Goal: Find contact information: Find contact information

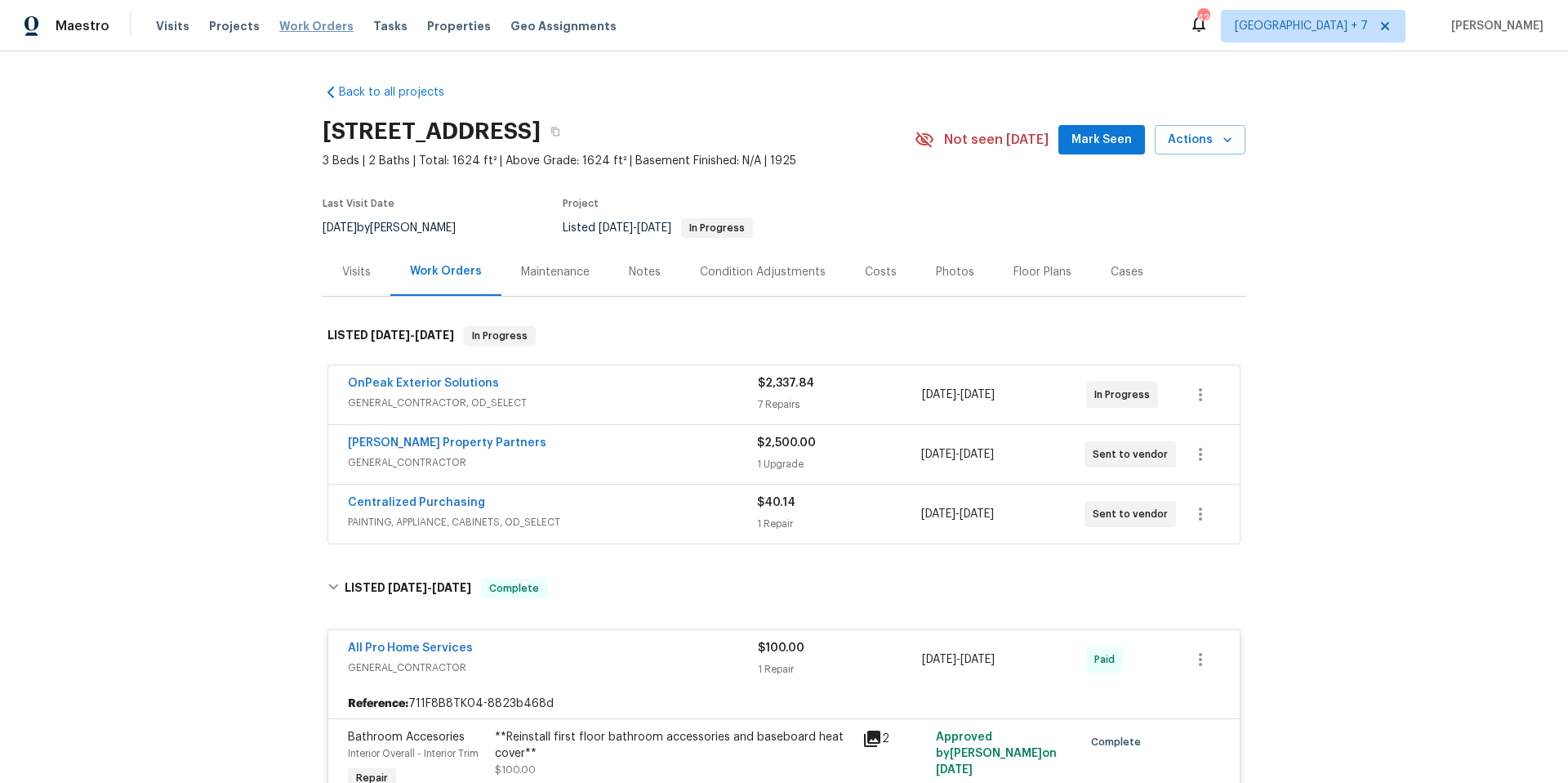
click at [310, 33] on span "Work Orders" at bounding box center [316, 26] width 75 height 16
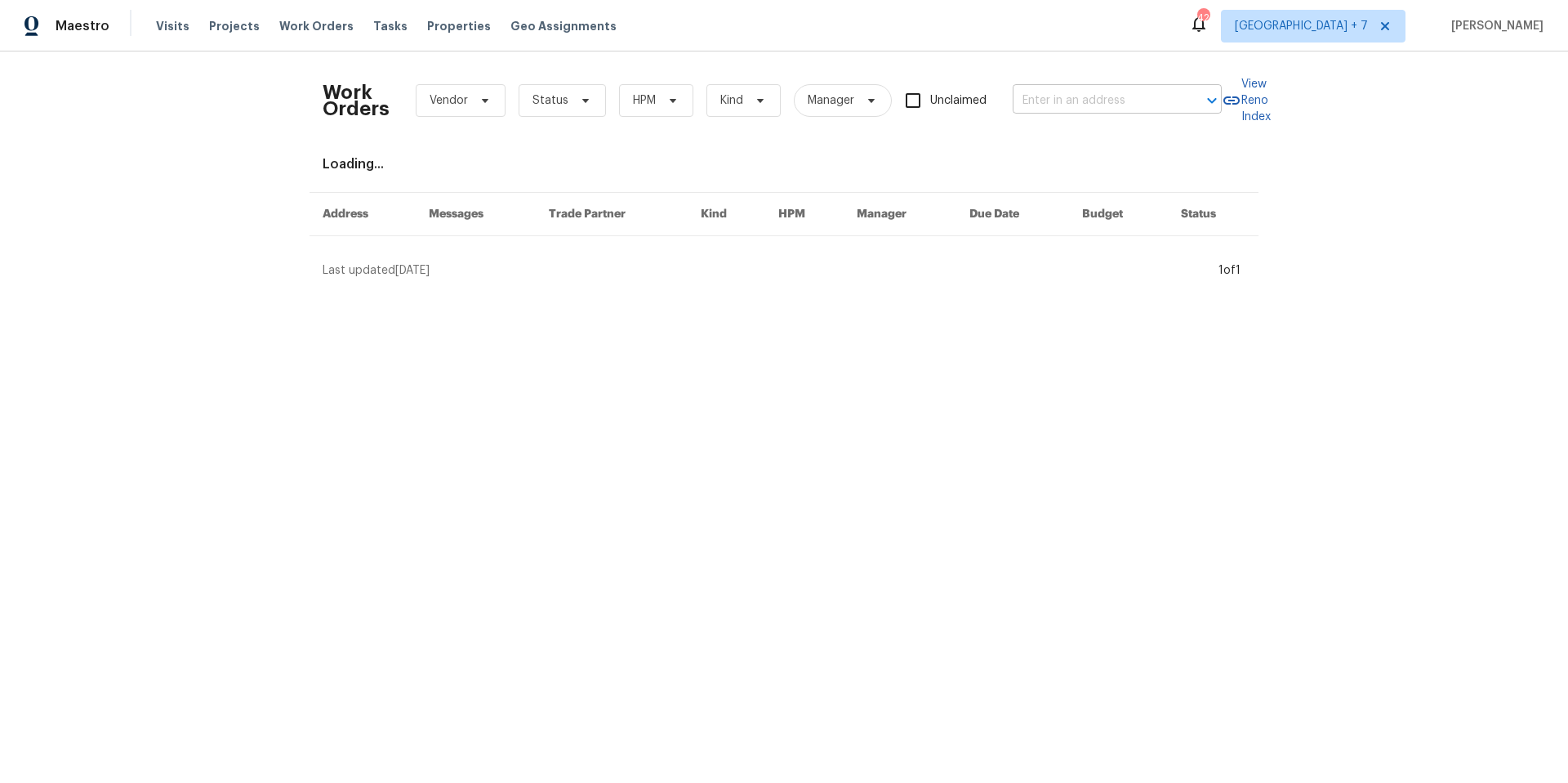
click at [1094, 99] on input "text" at bounding box center [1094, 101] width 163 height 25
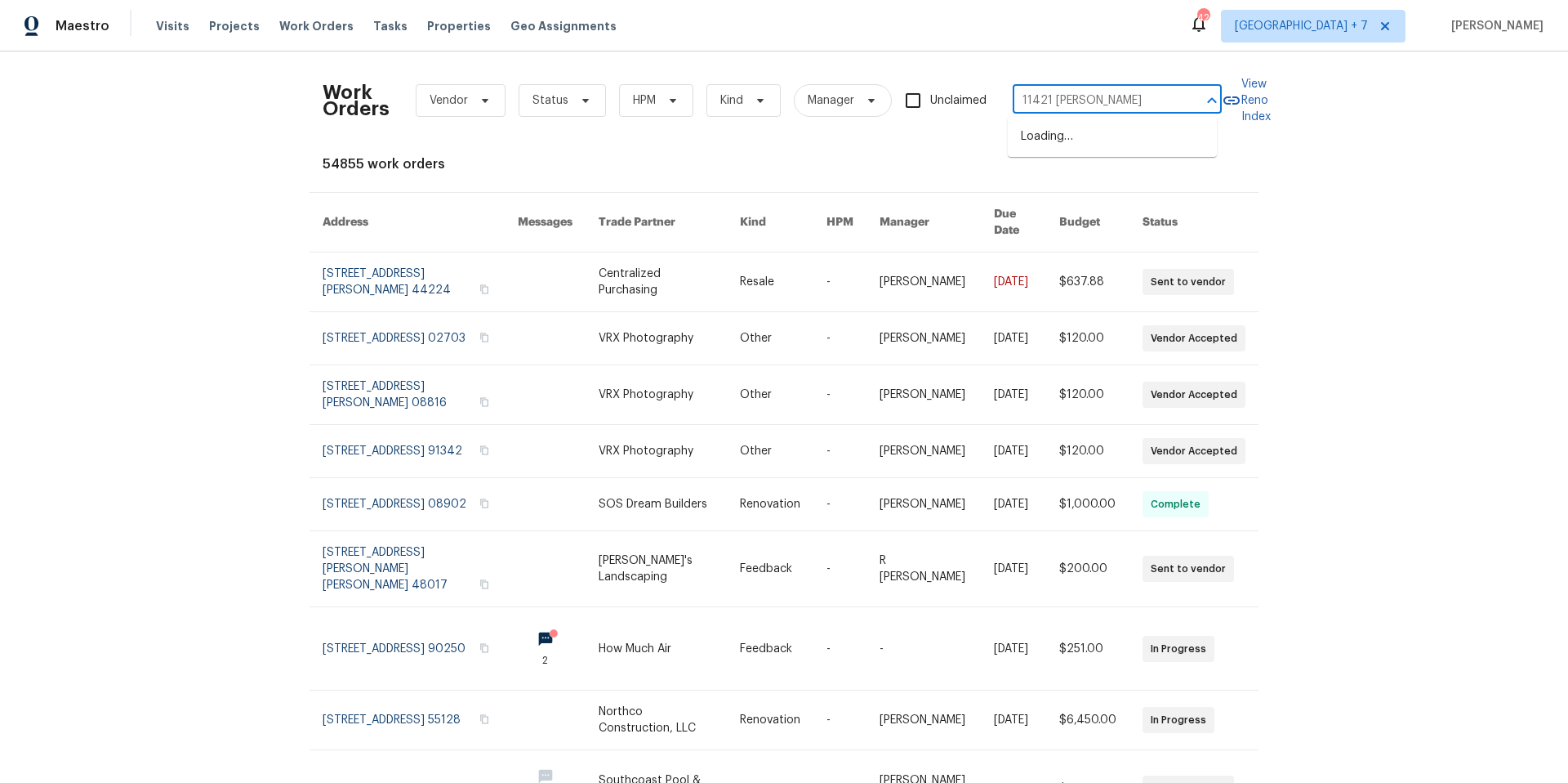
type input "11421 [PERSON_NAME]"
click at [1085, 137] on li "[STREET_ADDRESS][PERSON_NAME]" at bounding box center [1112, 145] width 209 height 44
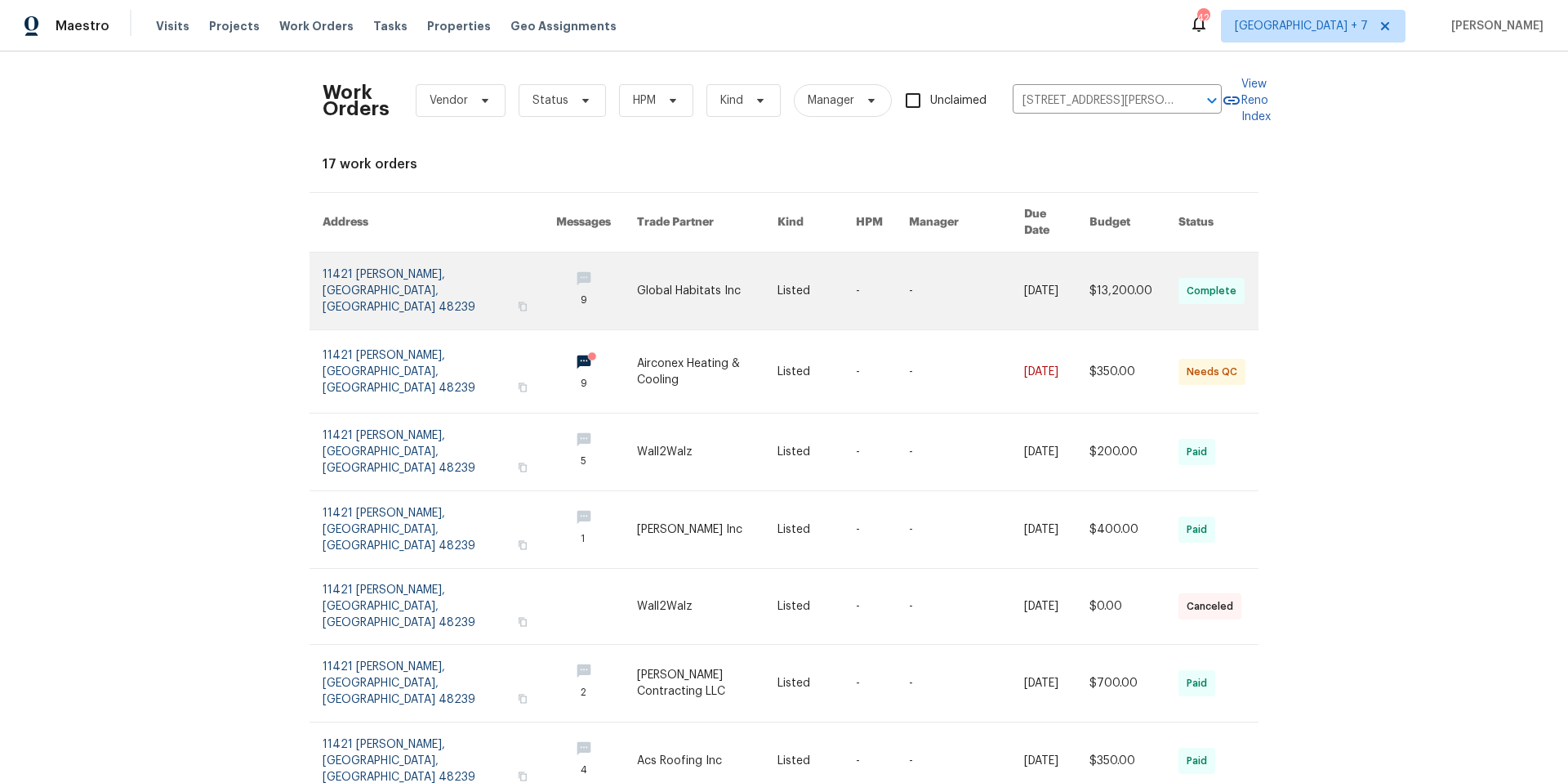
click at [431, 280] on link at bounding box center [439, 290] width 234 height 77
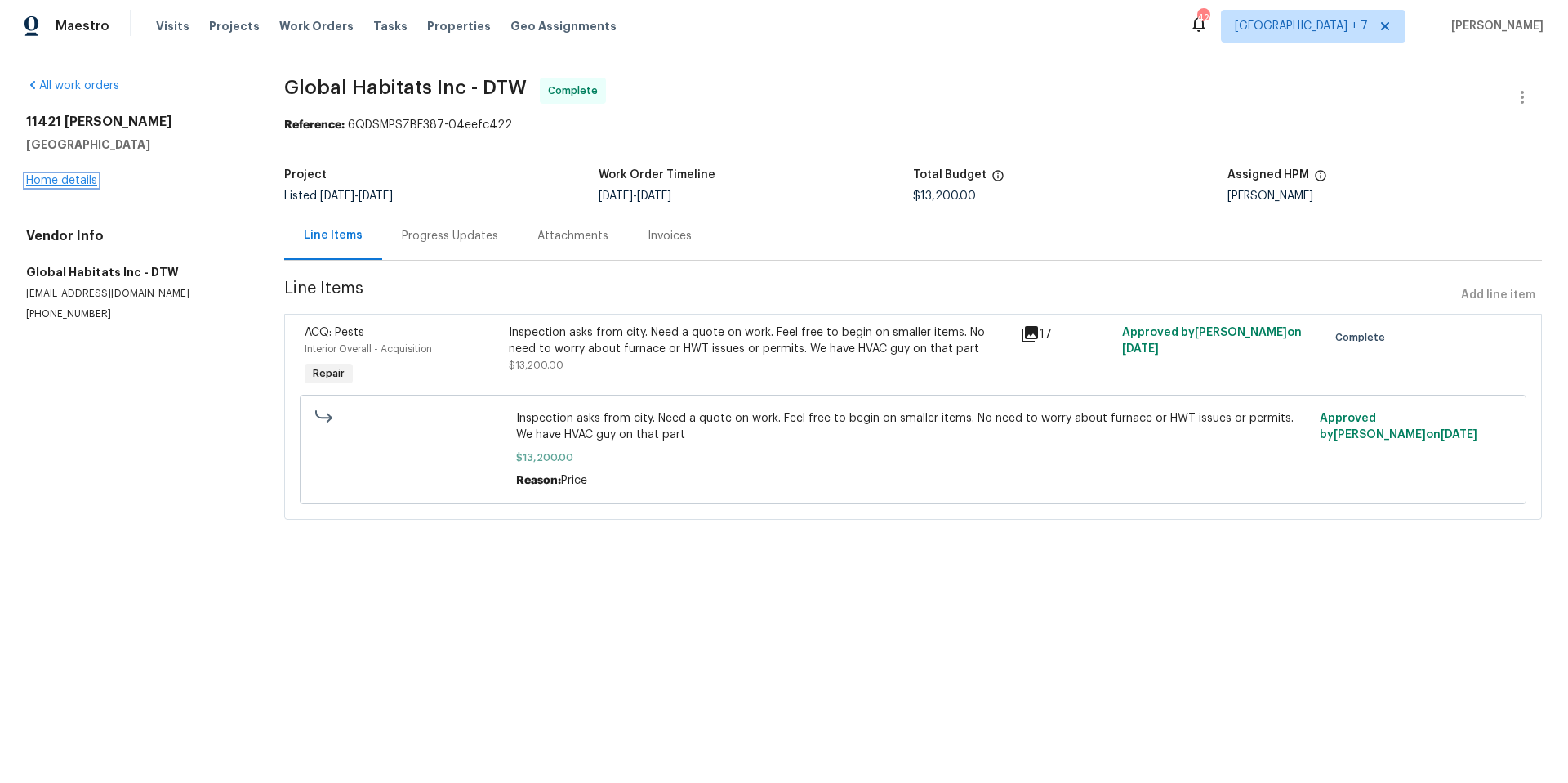
click at [59, 179] on link "Home details" at bounding box center [61, 180] width 71 height 12
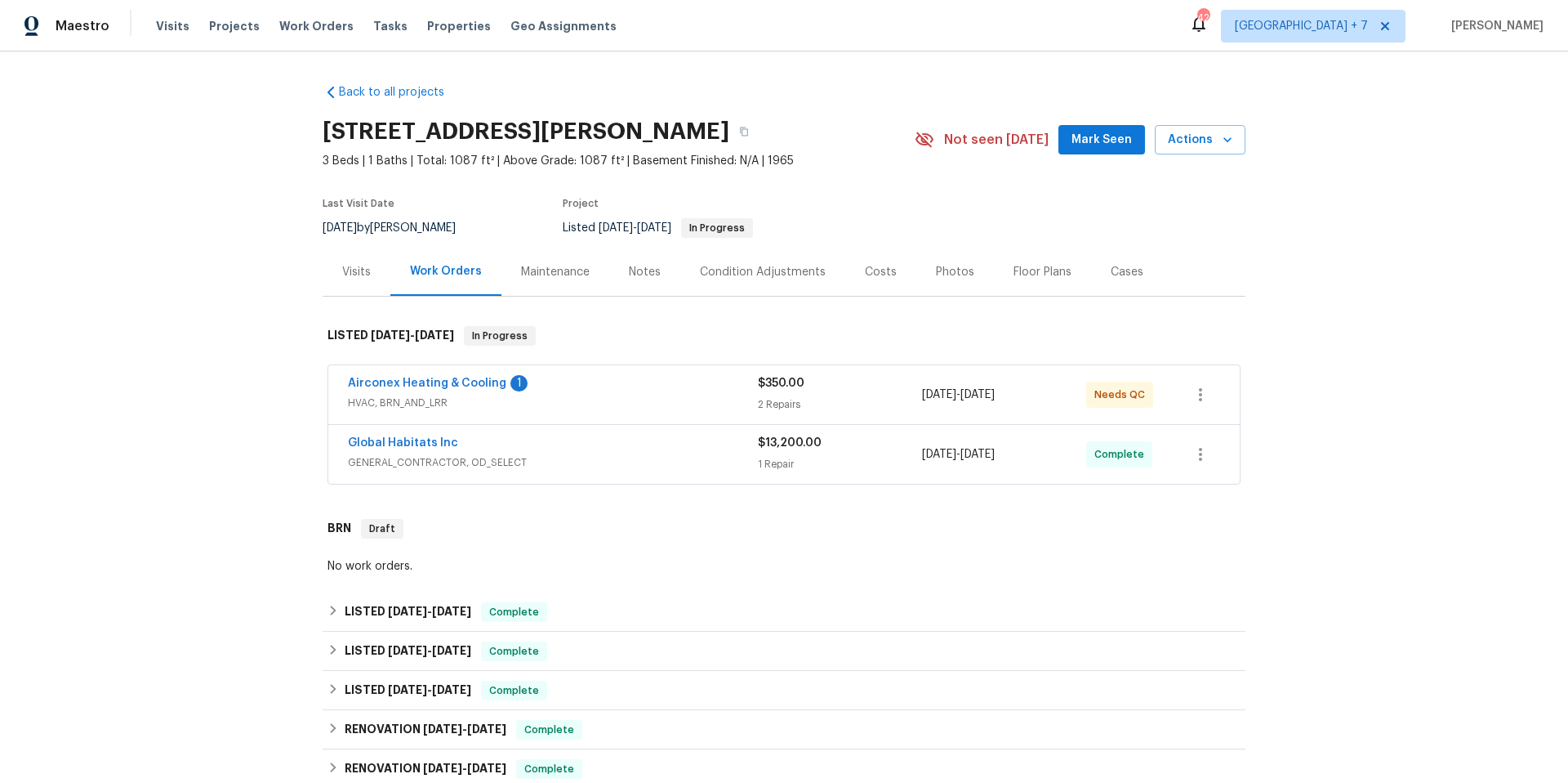
click at [535, 397] on span "HVAC, BRN_AND_LRR" at bounding box center [553, 403] width 410 height 16
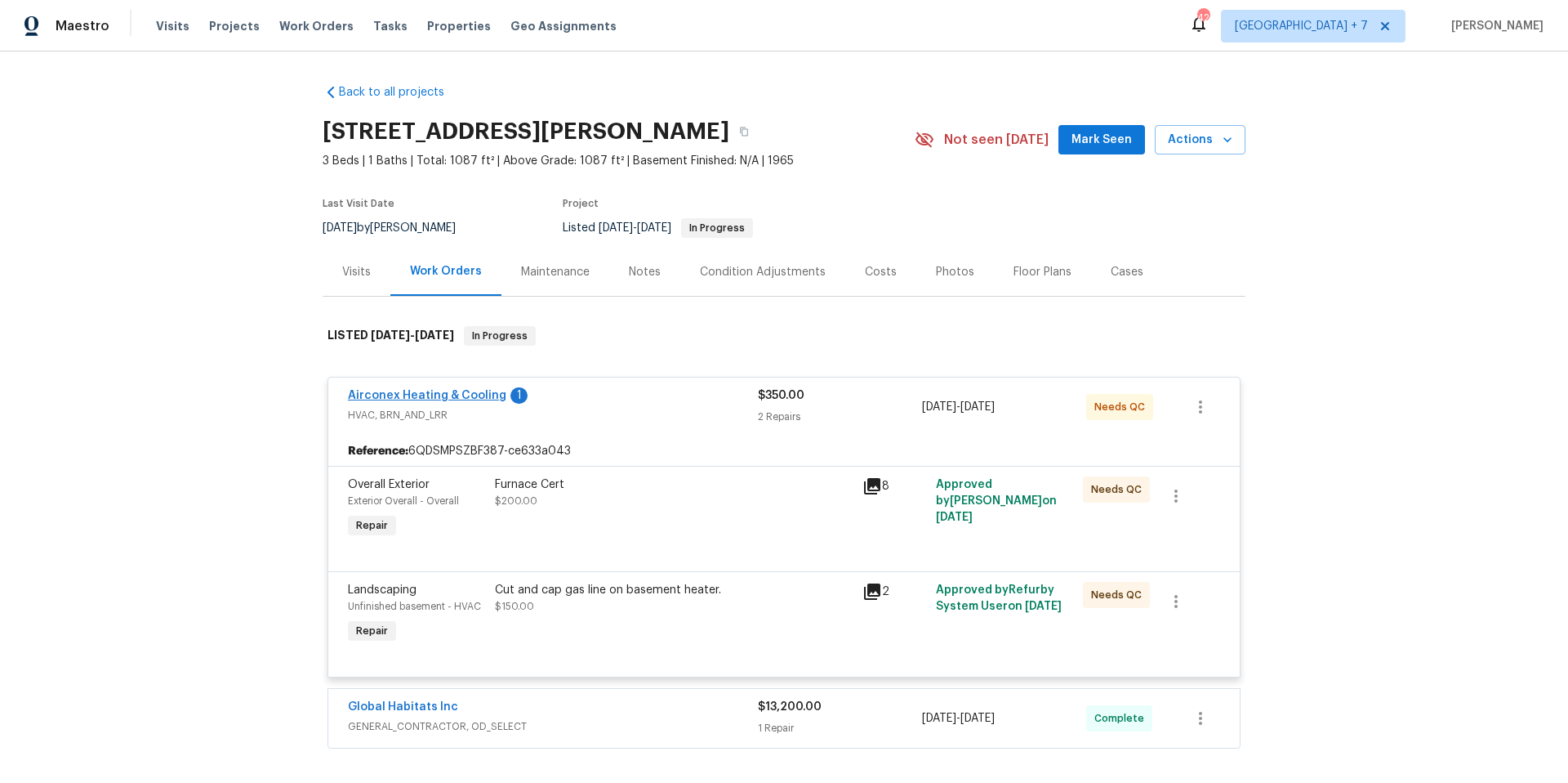
click at [453, 387] on span "Airconex Heating & Cooling" at bounding box center [427, 395] width 158 height 16
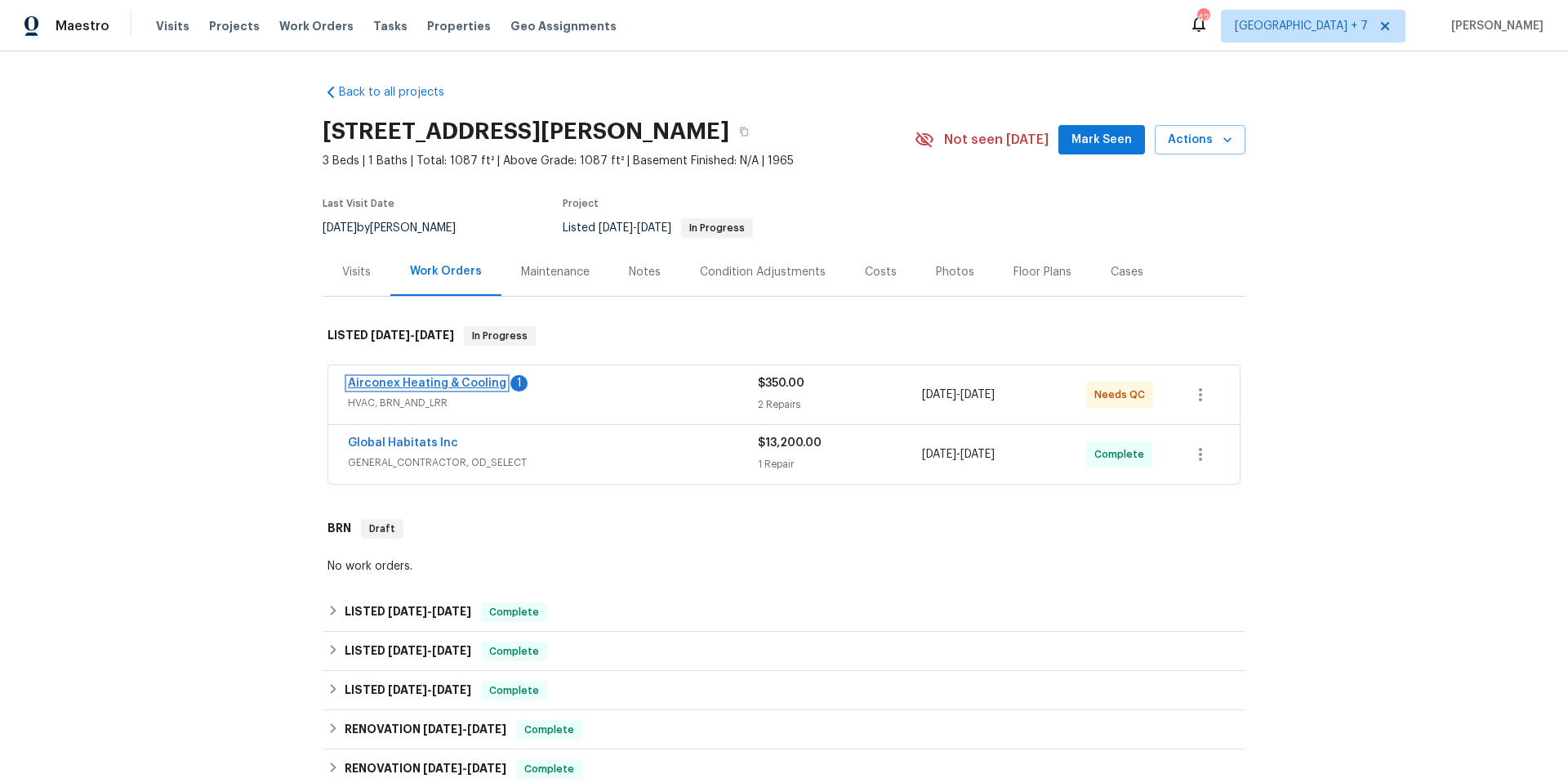
click at [462, 380] on link "Airconex Heating & Cooling" at bounding box center [427, 383] width 158 height 12
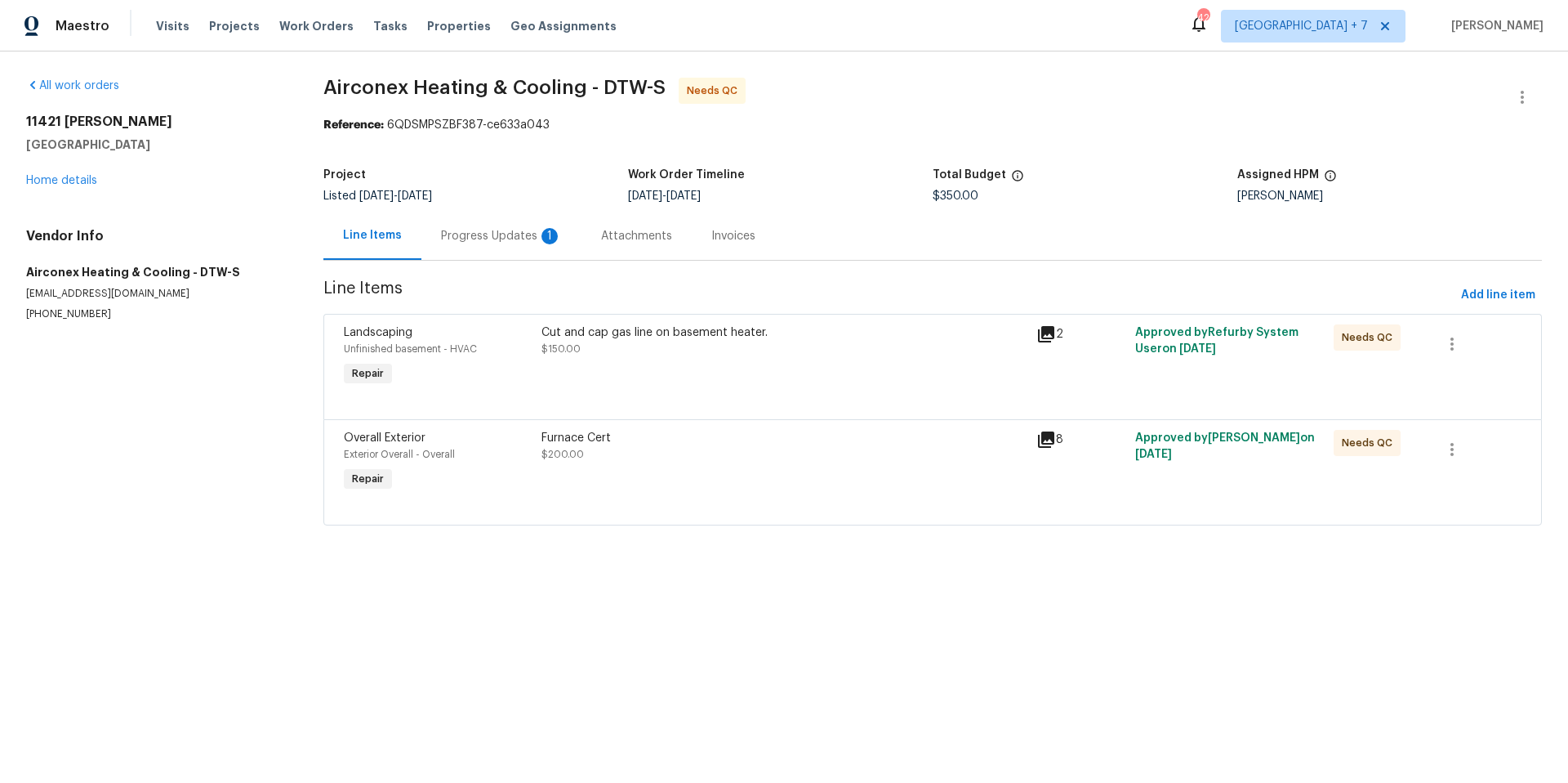
click at [522, 233] on div "Progress Updates 1" at bounding box center [501, 236] width 121 height 16
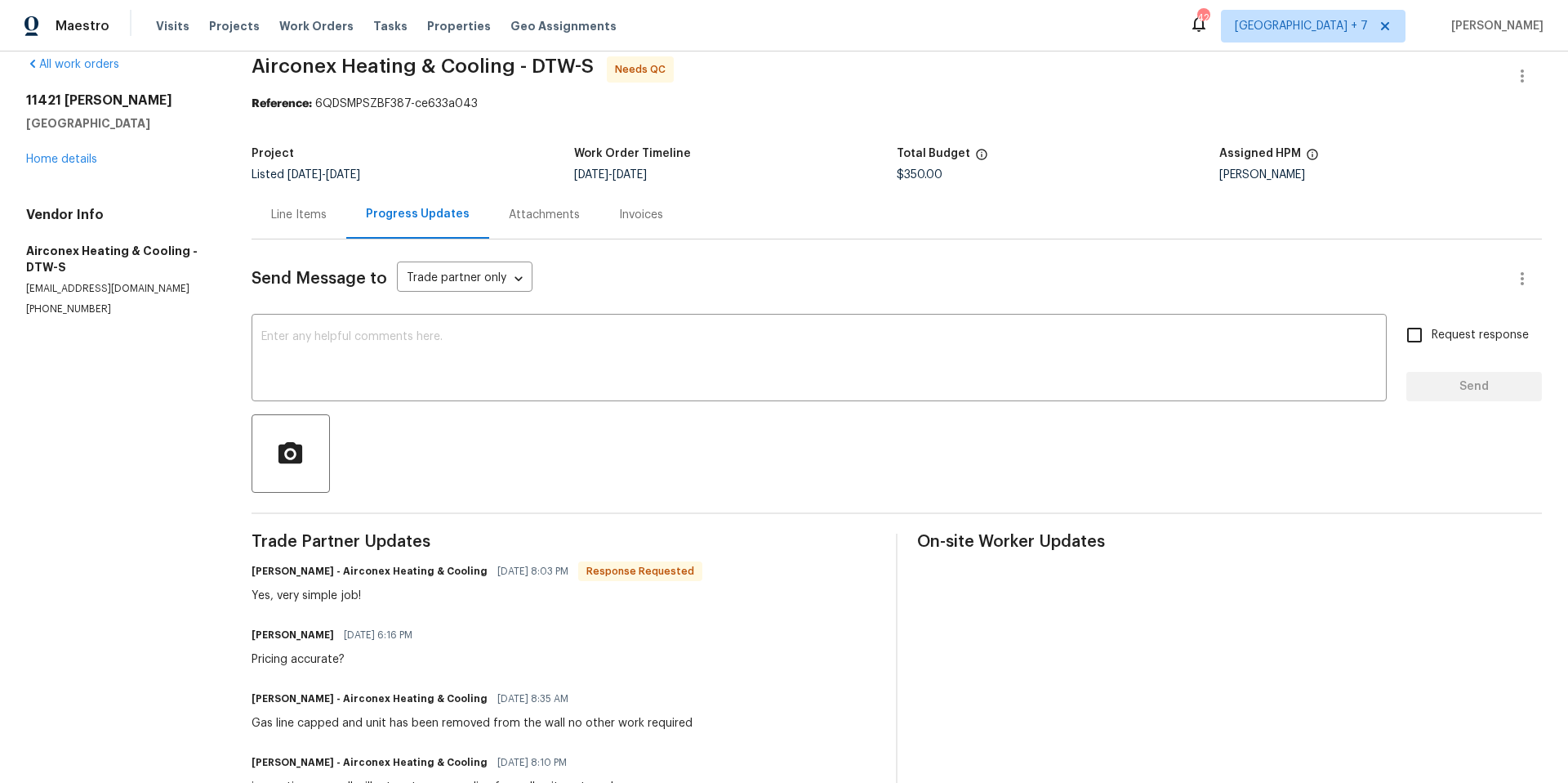
scroll to position [41, 0]
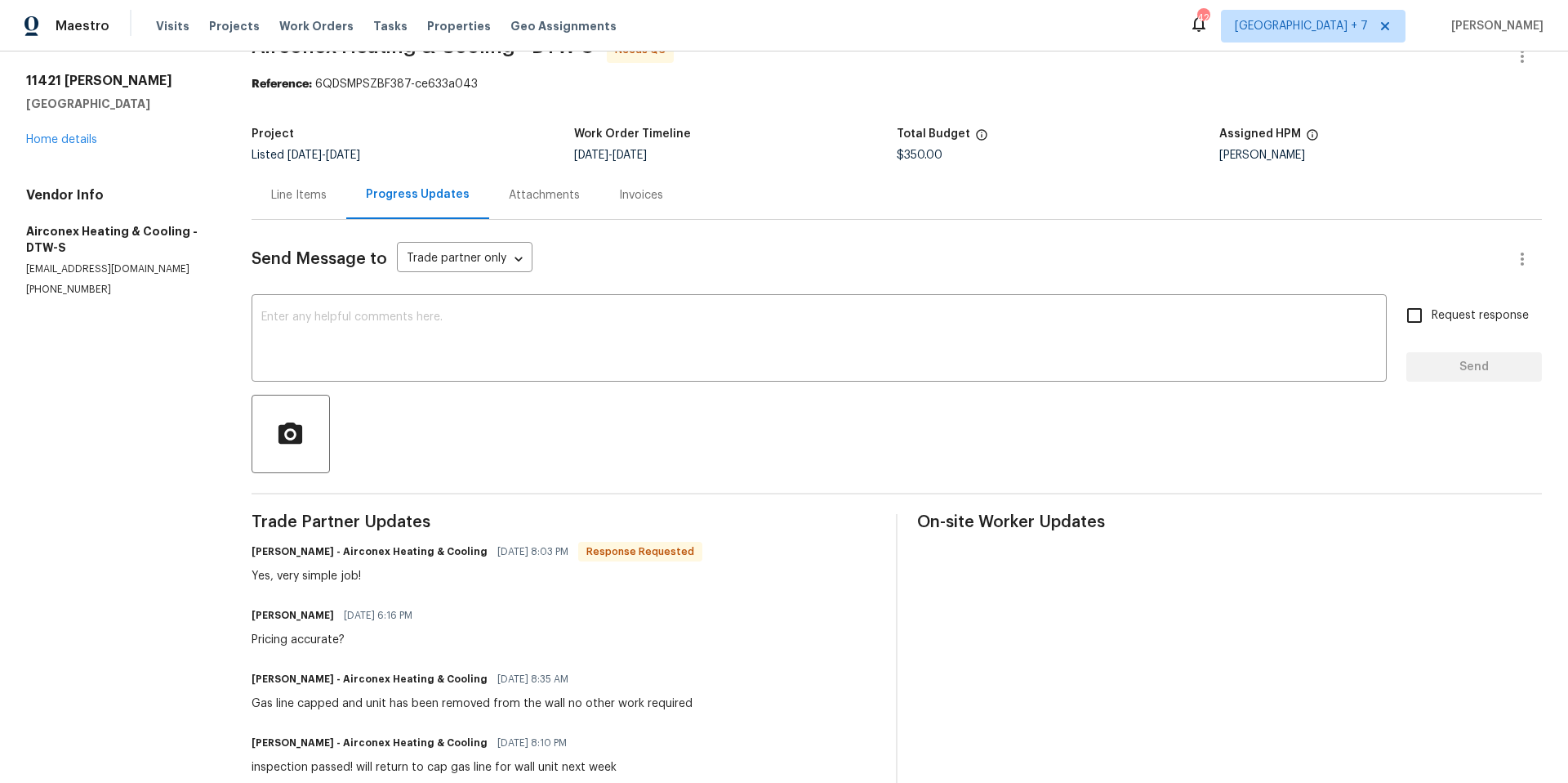
click at [539, 205] on div "Attachments" at bounding box center [544, 195] width 111 height 49
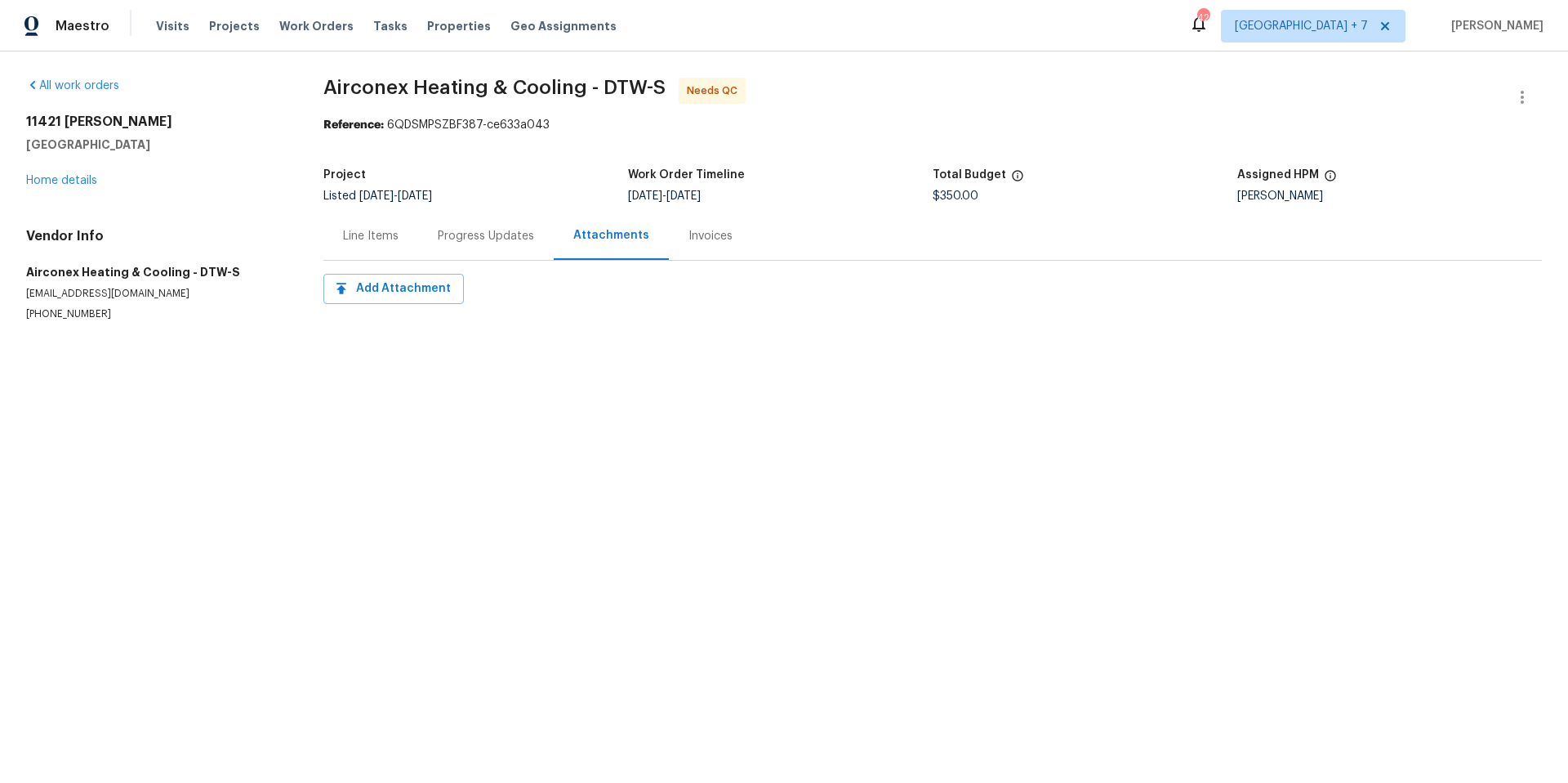
click at [489, 241] on div "Progress Updates" at bounding box center [485, 236] width 96 height 16
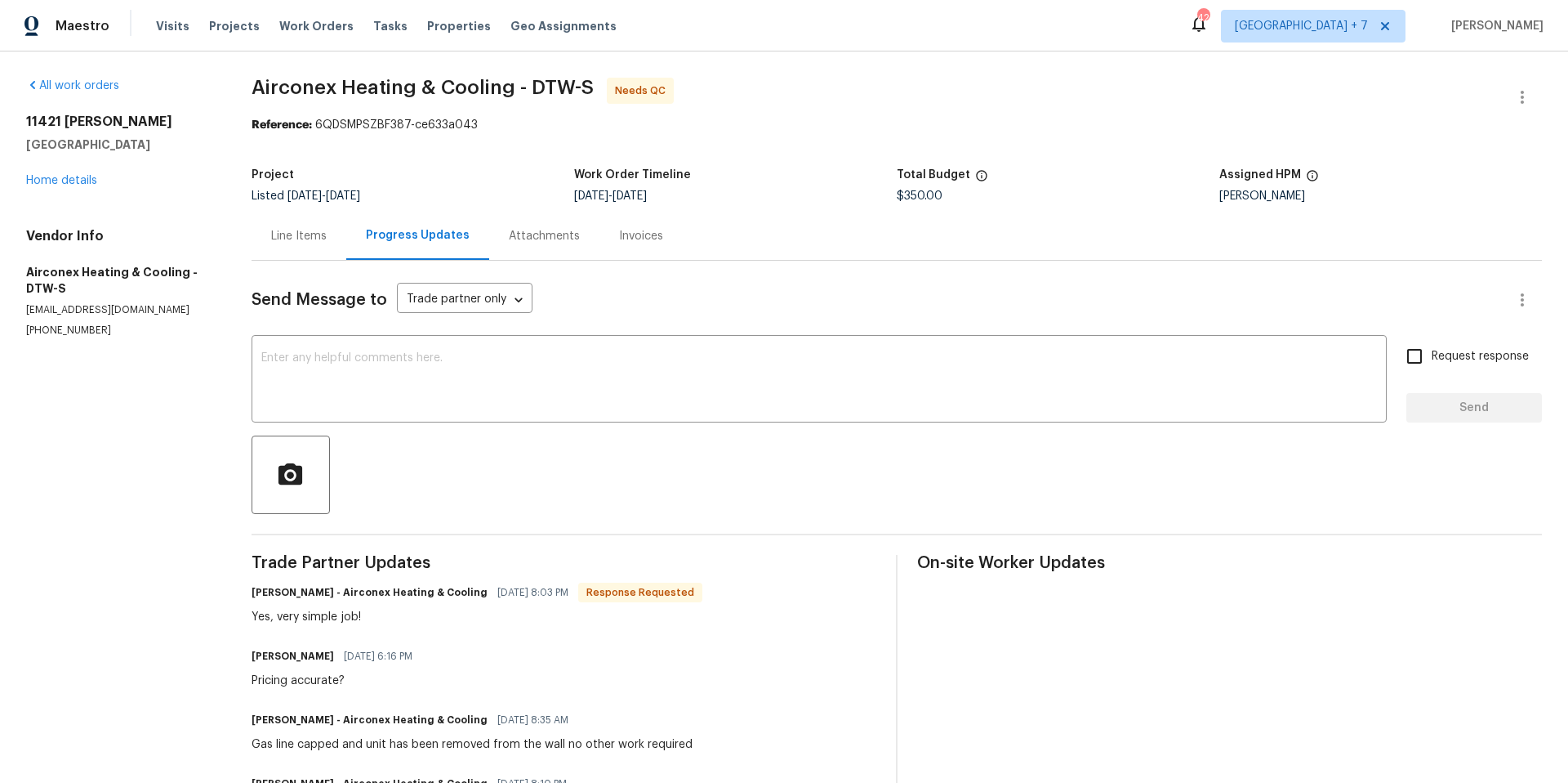
click at [24, 115] on div "All work orders [STREET_ADDRESS][PERSON_NAME] Home details Vendor Info Airconex…" at bounding box center [784, 689] width 1568 height 1275
drag, startPoint x: 26, startPoint y: 118, endPoint x: 148, endPoint y: 147, distance: 125.4
click at [148, 147] on div "[STREET_ADDRESS][PERSON_NAME]" at bounding box center [119, 133] width 186 height 39
copy div "[STREET_ADDRESS][PERSON_NAME]"
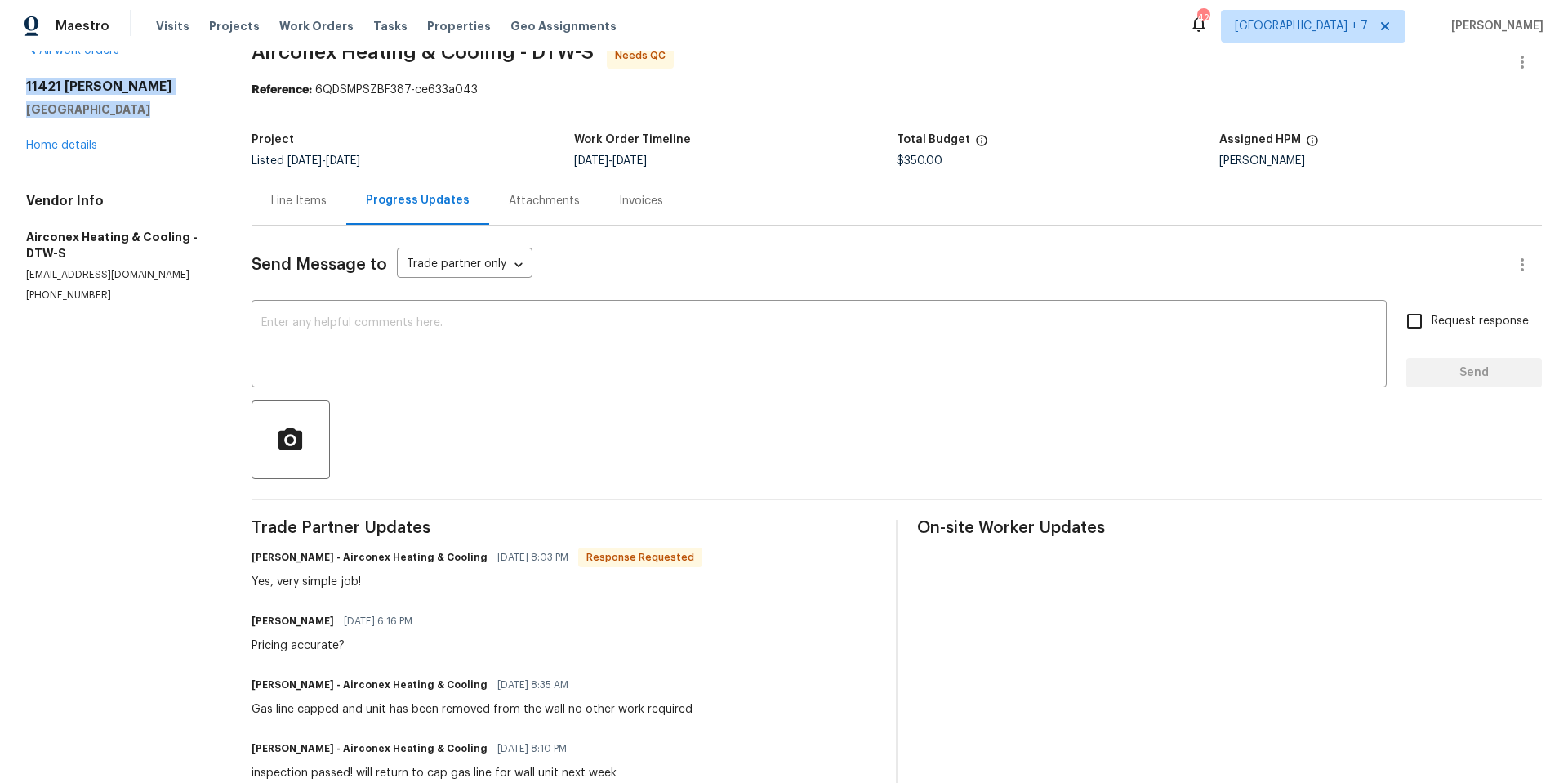
scroll to position [65, 0]
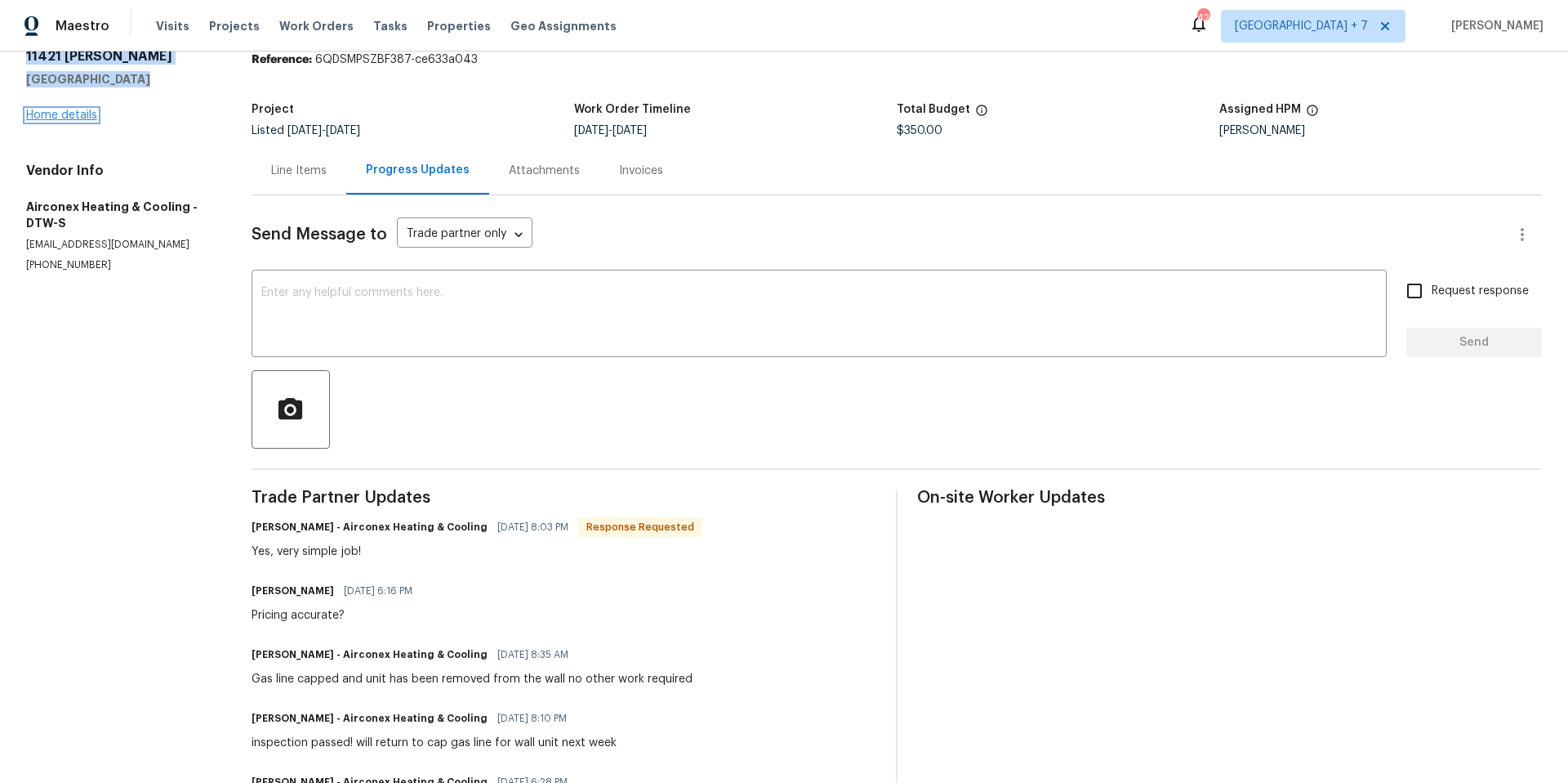
click at [57, 115] on link "Home details" at bounding box center [61, 115] width 71 height 12
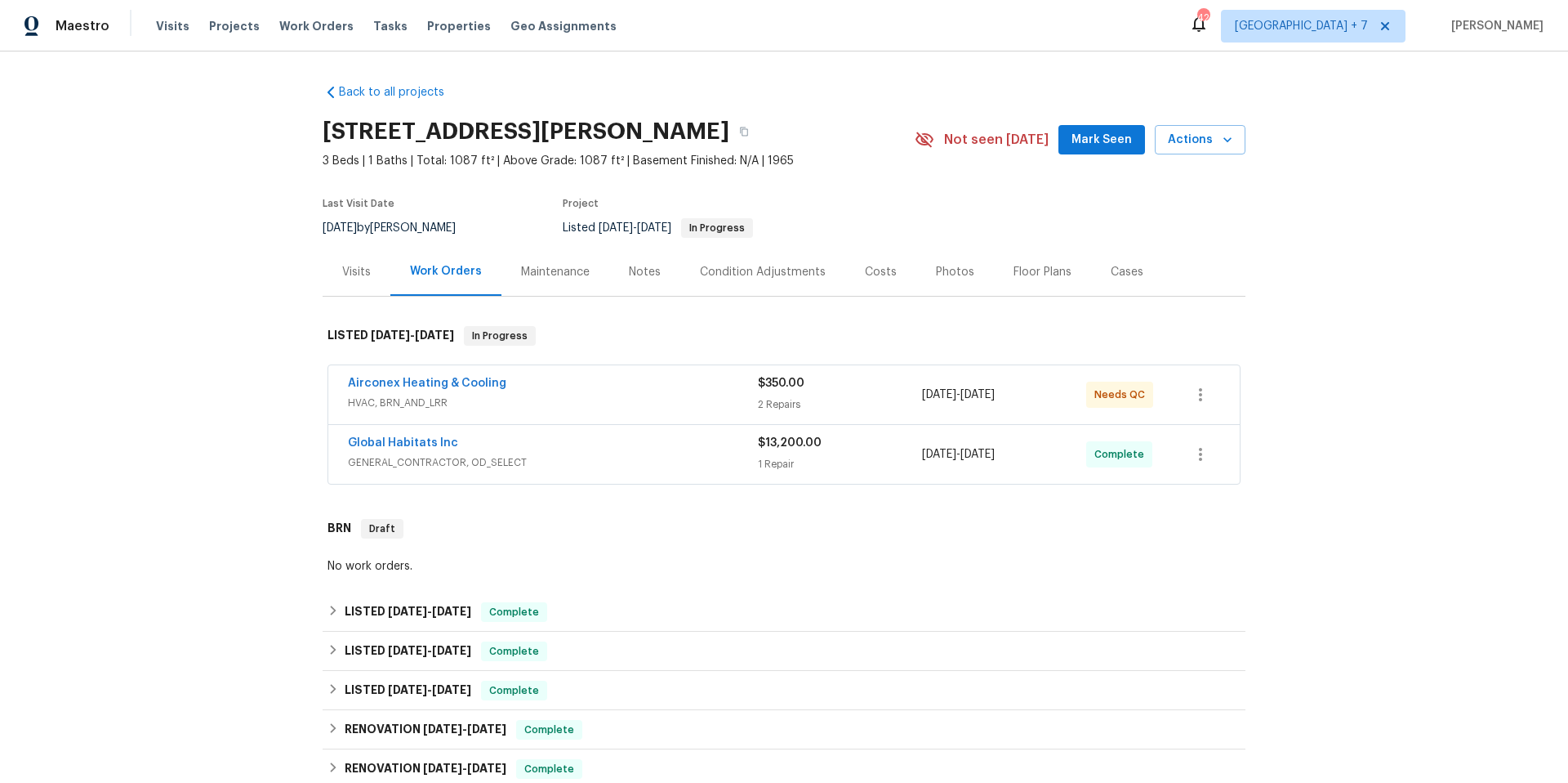
click at [548, 378] on div "Airconex Heating & Cooling" at bounding box center [553, 385] width 410 height 19
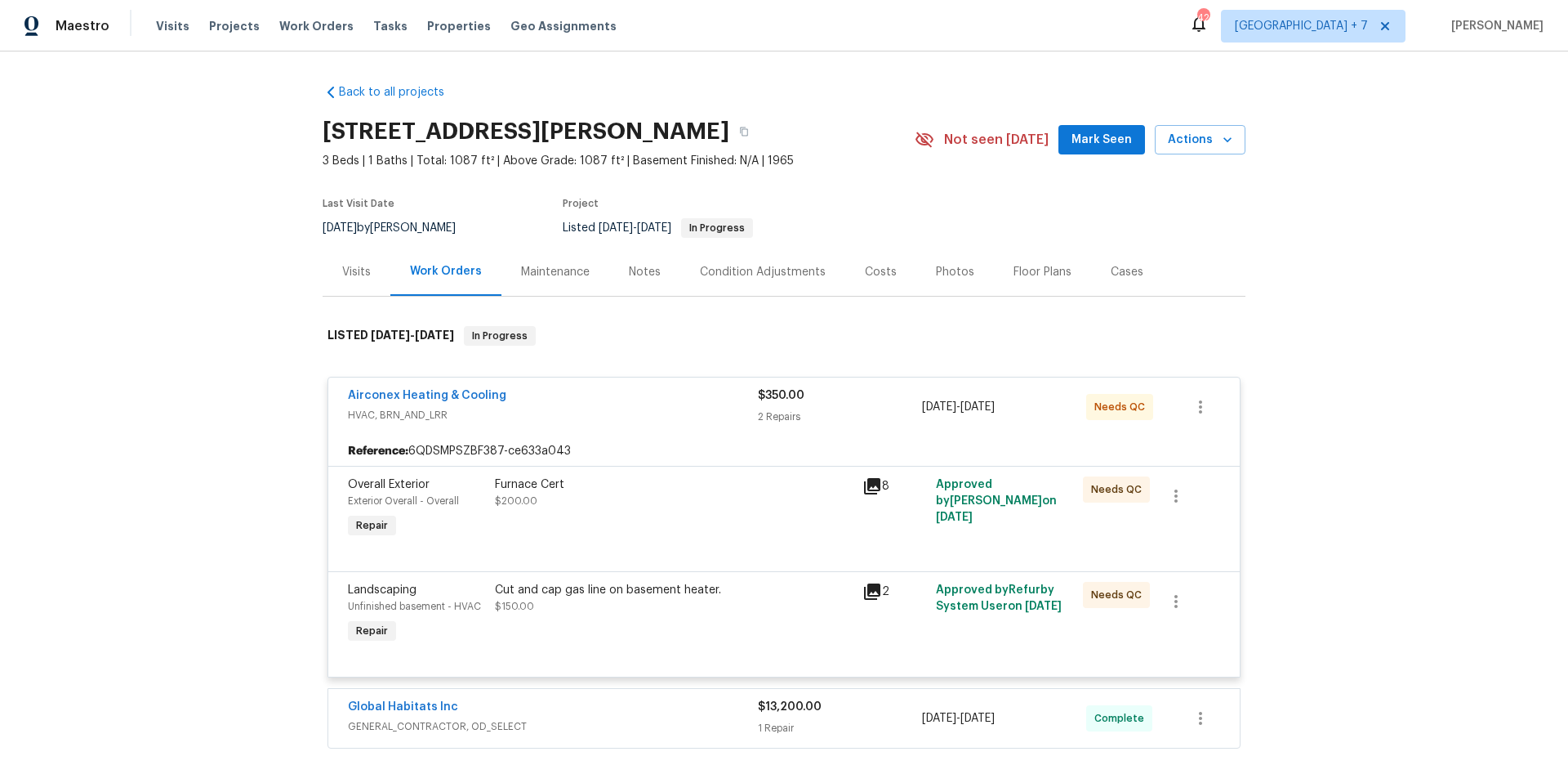
click at [531, 478] on div "Furnace Cert" at bounding box center [673, 484] width 358 height 16
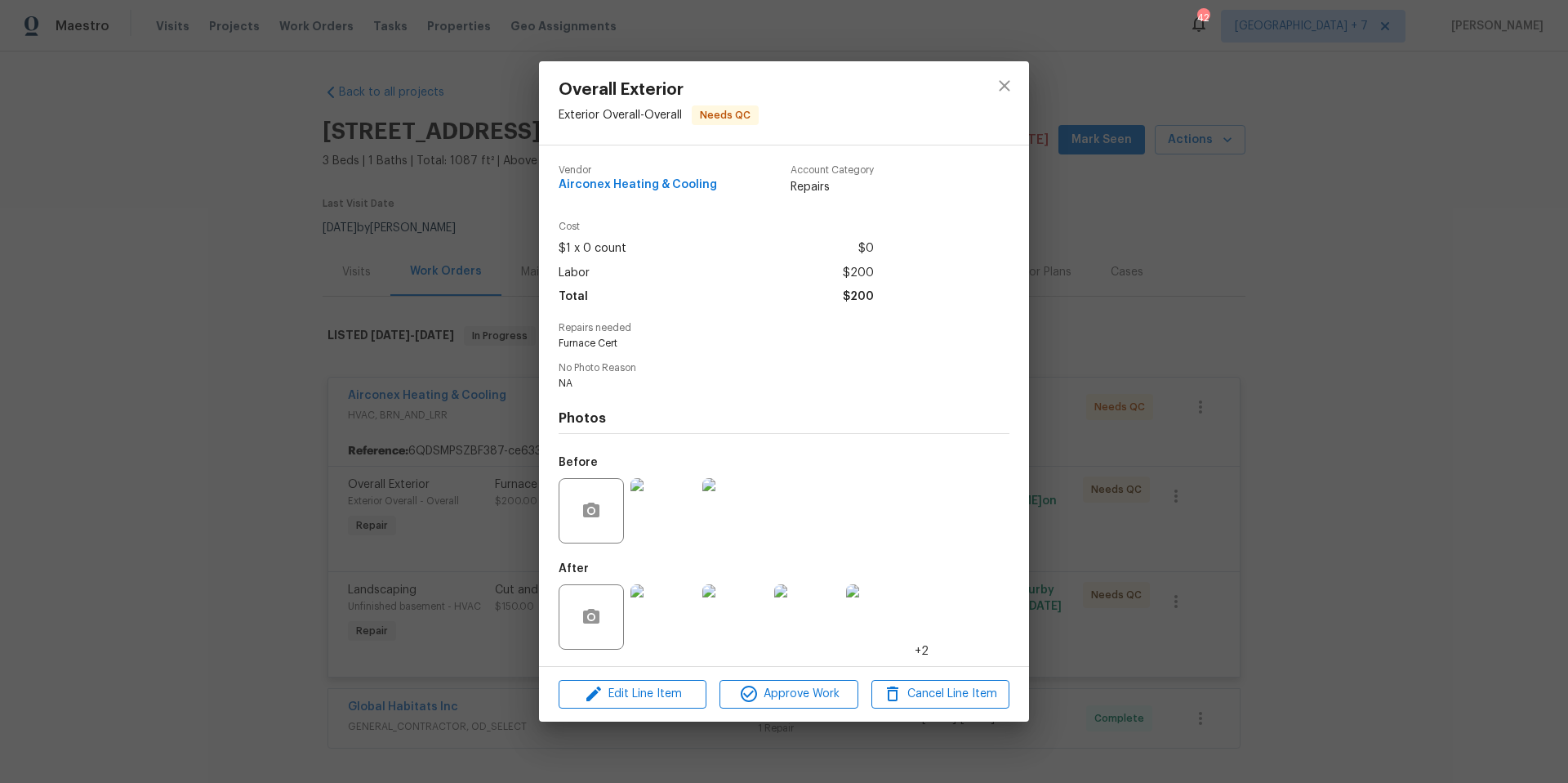
click at [924, 647] on span "+2" at bounding box center [921, 651] width 14 height 16
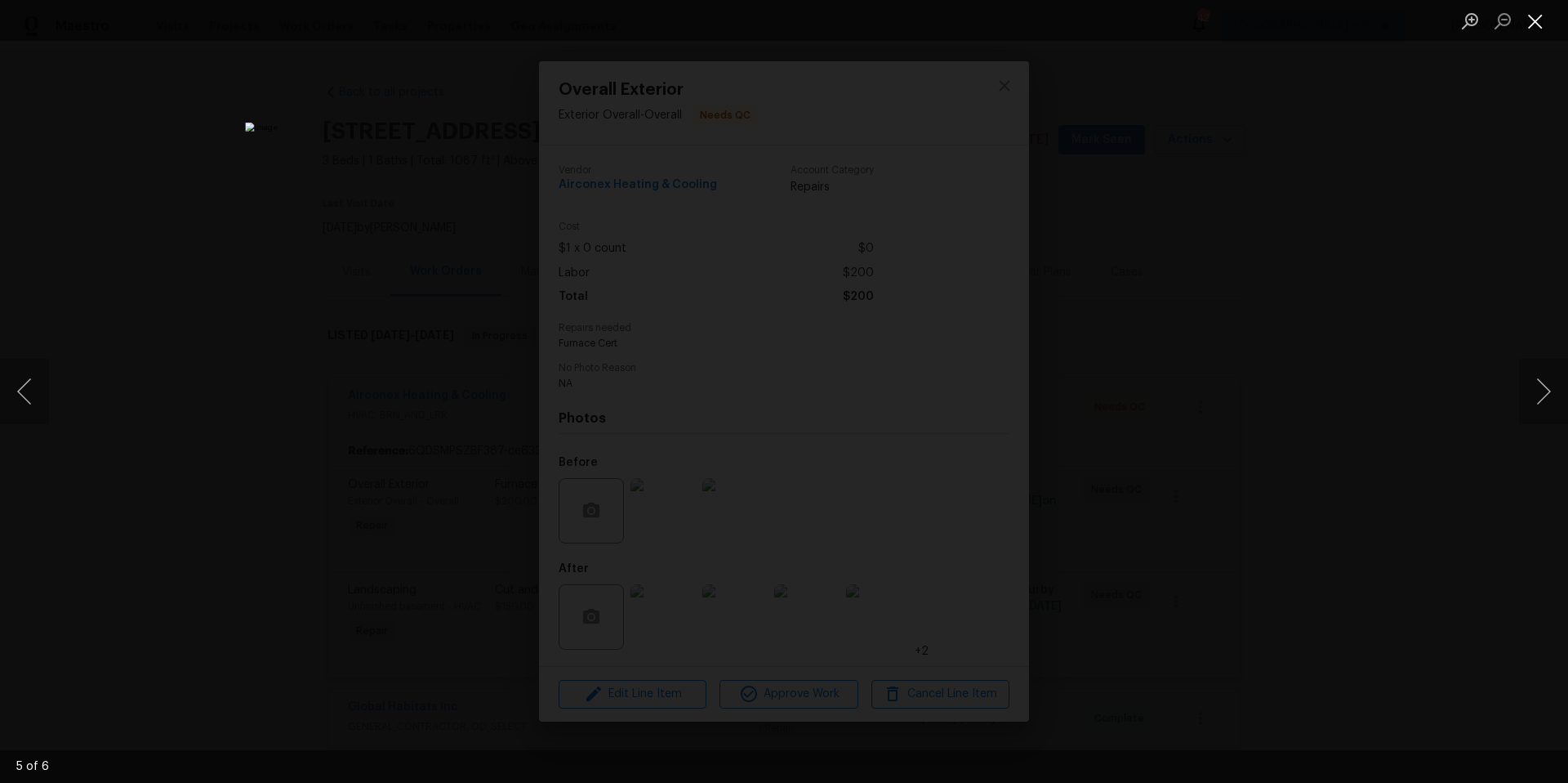
click at [1536, 26] on button "Close lightbox" at bounding box center [1535, 20] width 33 height 28
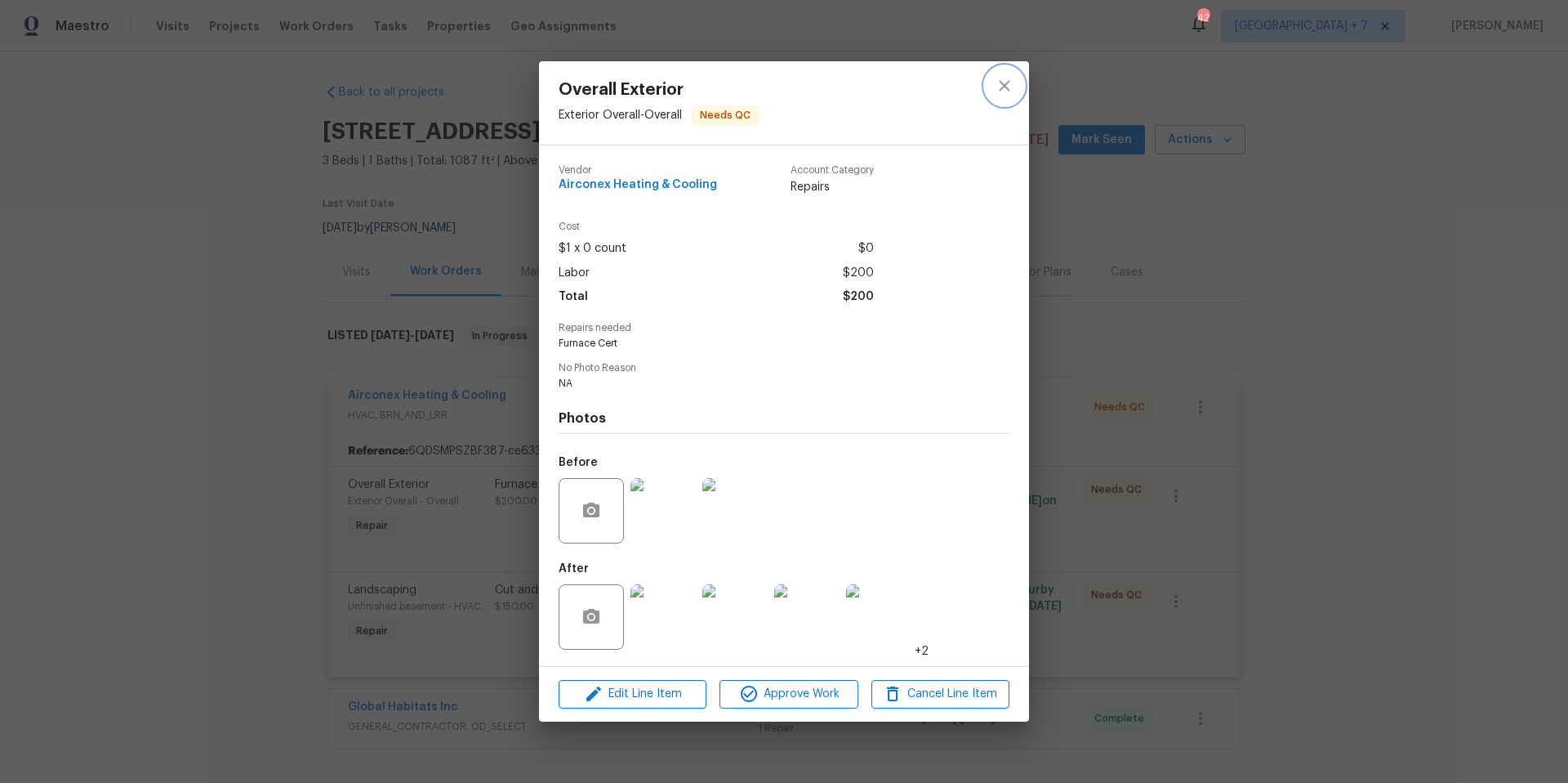
click at [1009, 82] on icon "close" at bounding box center [1005, 85] width 19 height 19
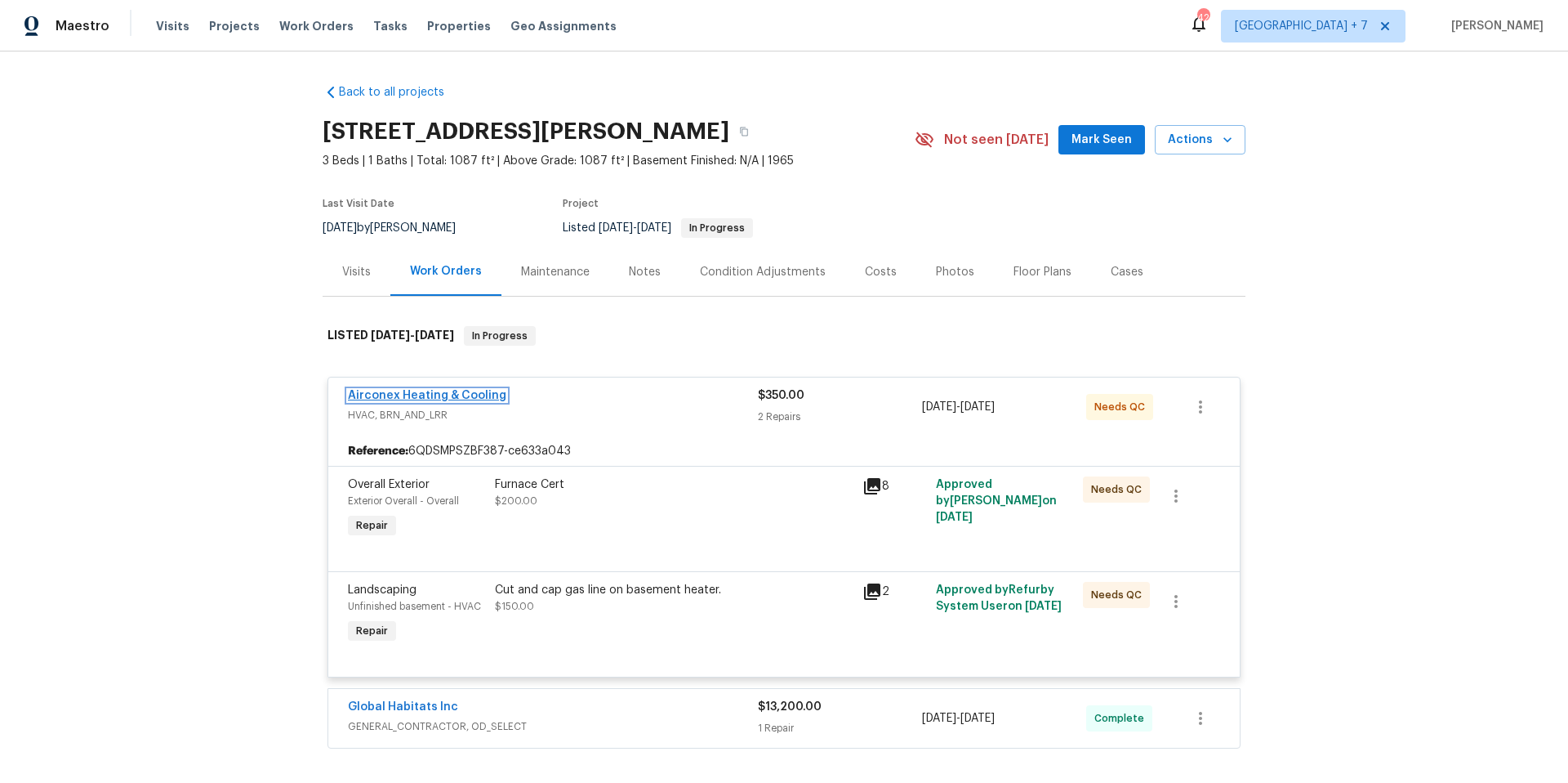
click at [375, 401] on link "Airconex Heating & Cooling" at bounding box center [427, 396] width 158 height 12
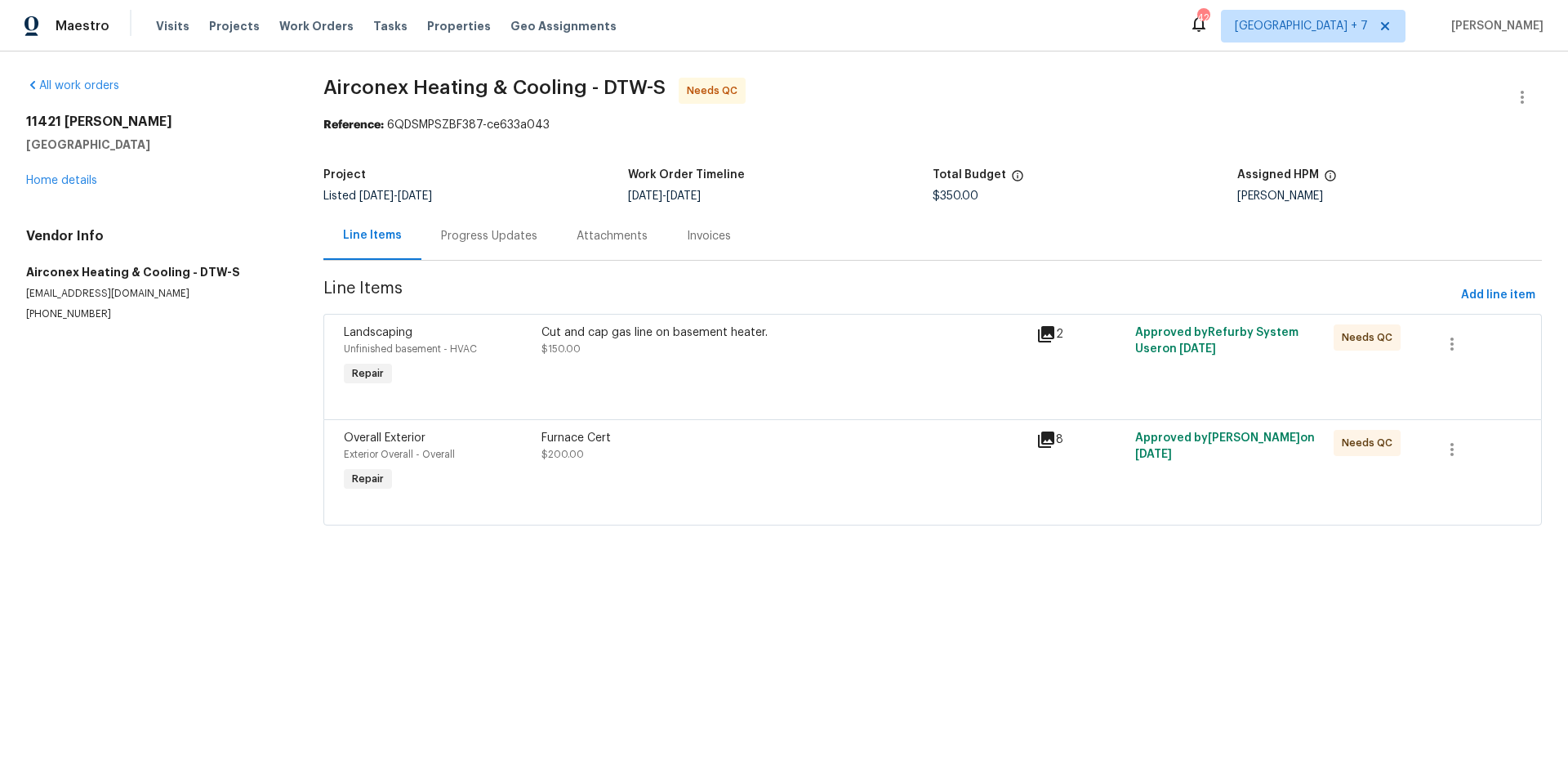
click at [27, 293] on p "[EMAIL_ADDRESS][DOMAIN_NAME]" at bounding box center [155, 294] width 258 height 14
drag, startPoint x: 27, startPoint y: 293, endPoint x: 135, endPoint y: 291, distance: 108.0
click at [135, 291] on p "[EMAIL_ADDRESS][DOMAIN_NAME]" at bounding box center [155, 294] width 258 height 14
copy p "[EMAIL_ADDRESS][DOMAIN_NAME]"
drag, startPoint x: 29, startPoint y: 117, endPoint x: 157, endPoint y: 133, distance: 129.0
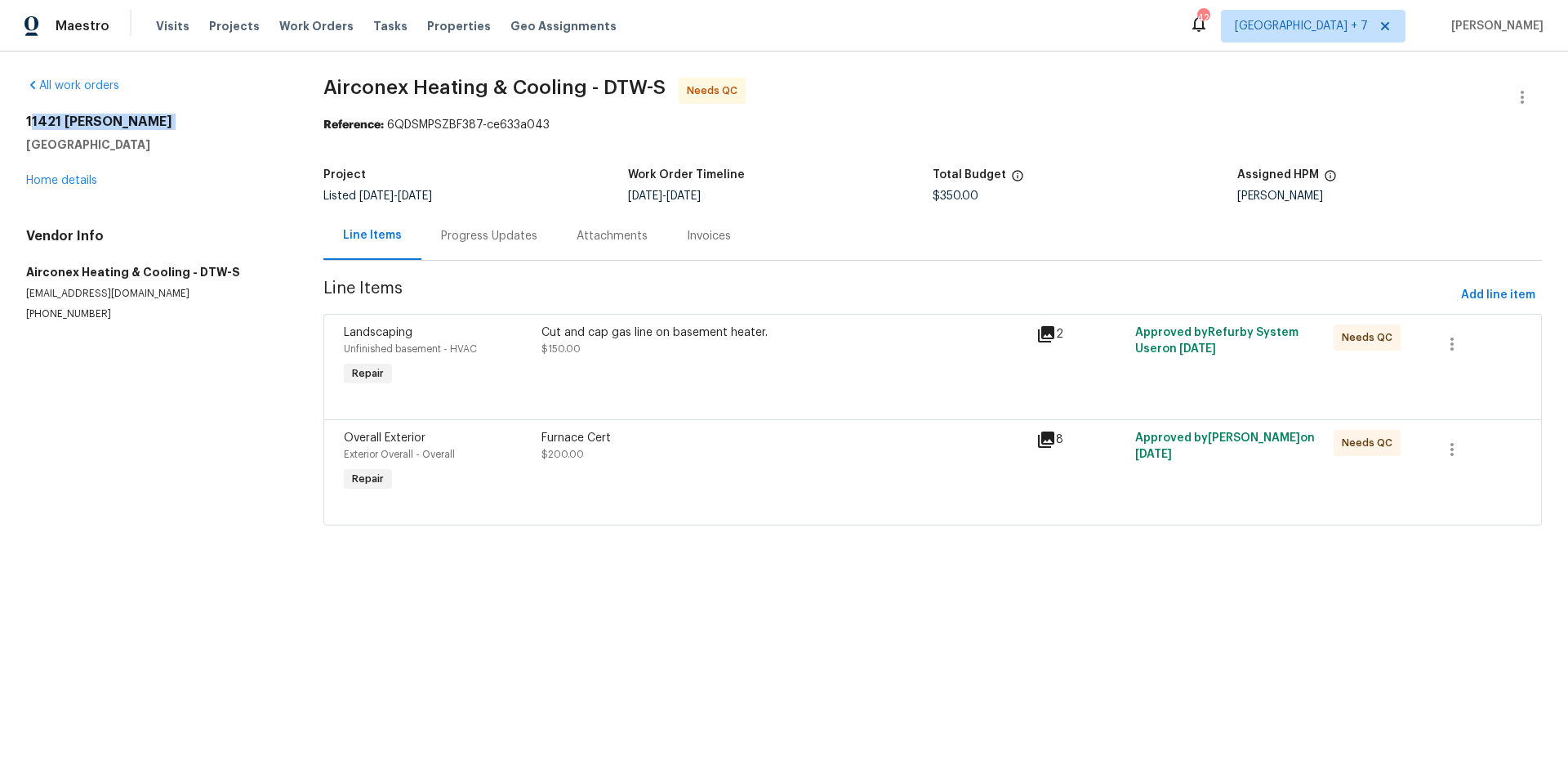
click at [159, 133] on div "[STREET_ADDRESS][PERSON_NAME]" at bounding box center [155, 133] width 258 height 39
drag, startPoint x: 25, startPoint y: 116, endPoint x: 167, endPoint y: 152, distance: 146.5
click at [167, 152] on div "[STREET_ADDRESS][PERSON_NAME]" at bounding box center [155, 133] width 258 height 39
copy div "[STREET_ADDRESS][PERSON_NAME]"
